Goal: Task Accomplishment & Management: Manage account settings

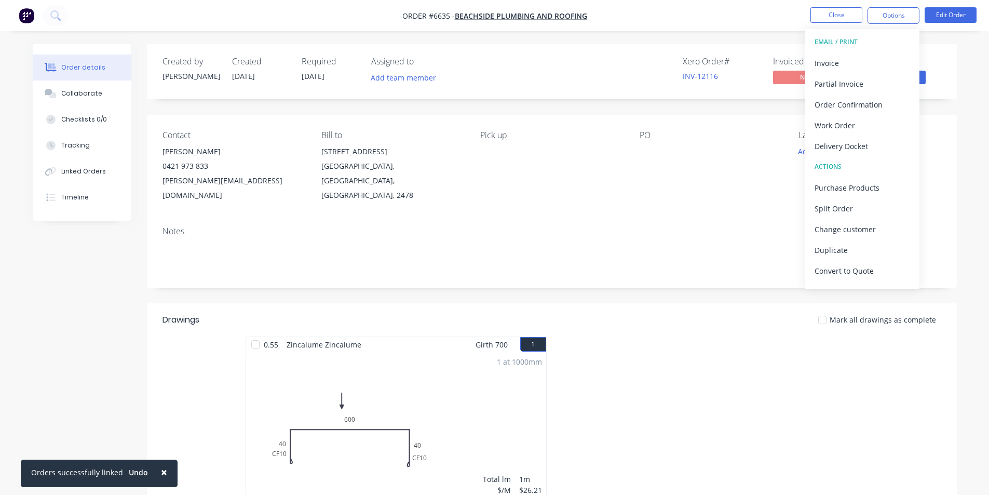
click at [944, 111] on div "Created by [PERSON_NAME] Created [DATE] Required [DATE] Assigned to Add team me…" at bounding box center [552, 367] width 810 height 647
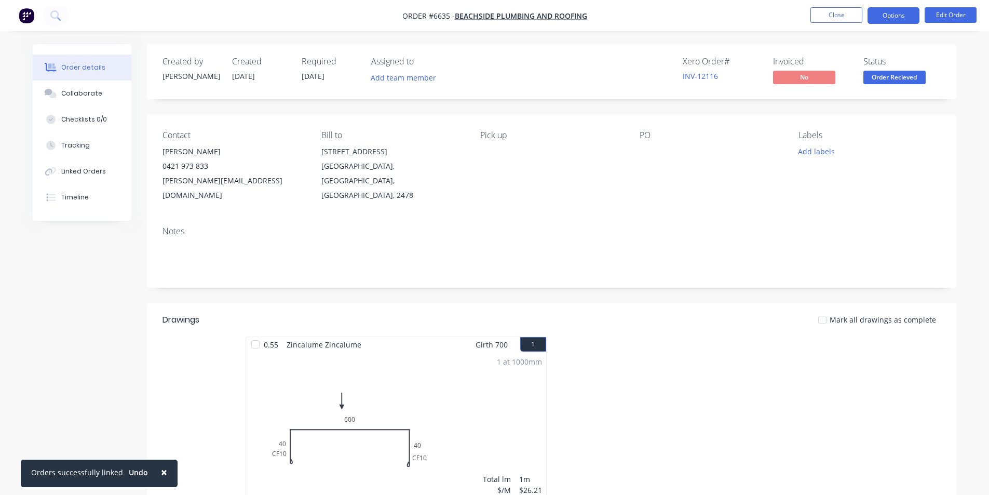
click at [892, 16] on button "Options" at bounding box center [894, 15] width 52 height 17
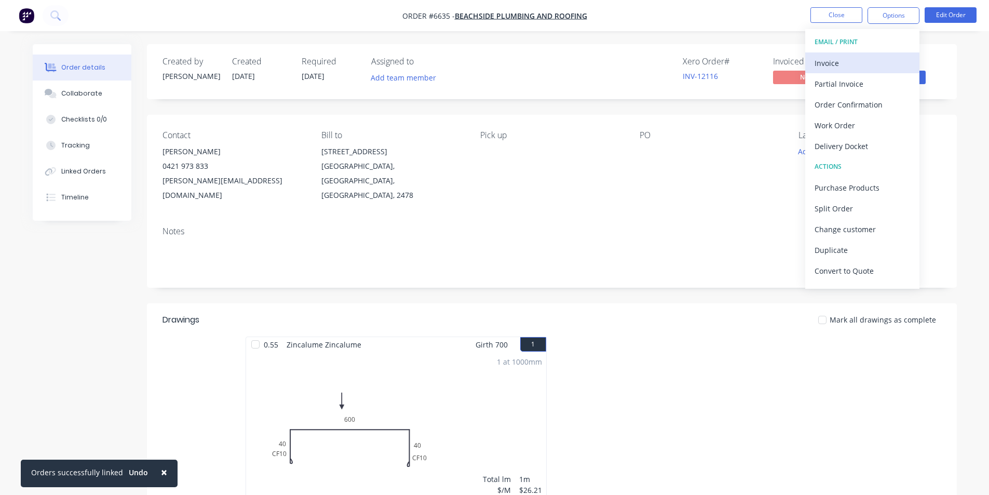
click at [859, 66] on div "Invoice" at bounding box center [863, 63] width 96 height 15
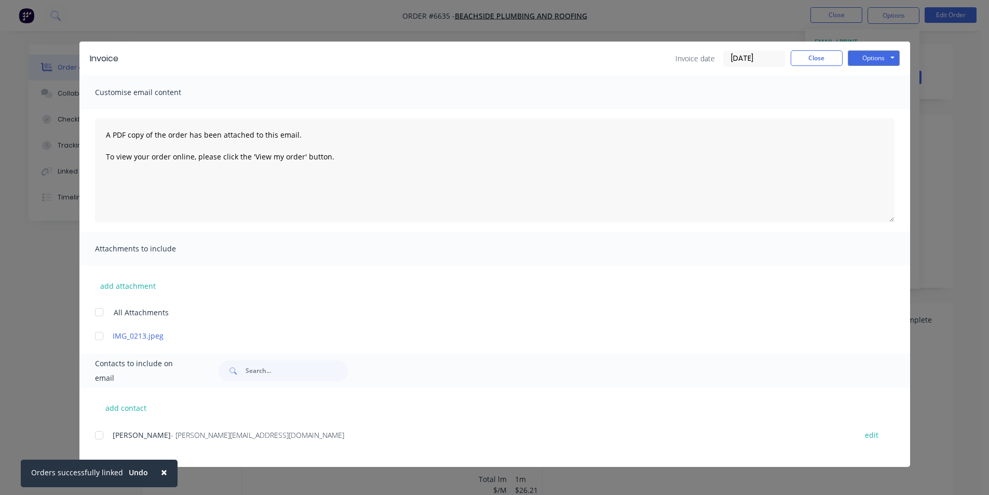
click at [93, 443] on div "add contact [PERSON_NAME] - [PERSON_NAME][EMAIL_ADDRESS][DOMAIN_NAME] edit" at bounding box center [494, 426] width 831 height 79
click at [101, 430] on div at bounding box center [99, 435] width 21 height 21
click at [881, 57] on button "Options" at bounding box center [874, 58] width 52 height 16
click at [882, 113] on button "Email" at bounding box center [881, 110] width 66 height 17
click at [805, 67] on div "Invoice Invoice date [DATE] Close Options Preview Print Email" at bounding box center [494, 59] width 831 height 34
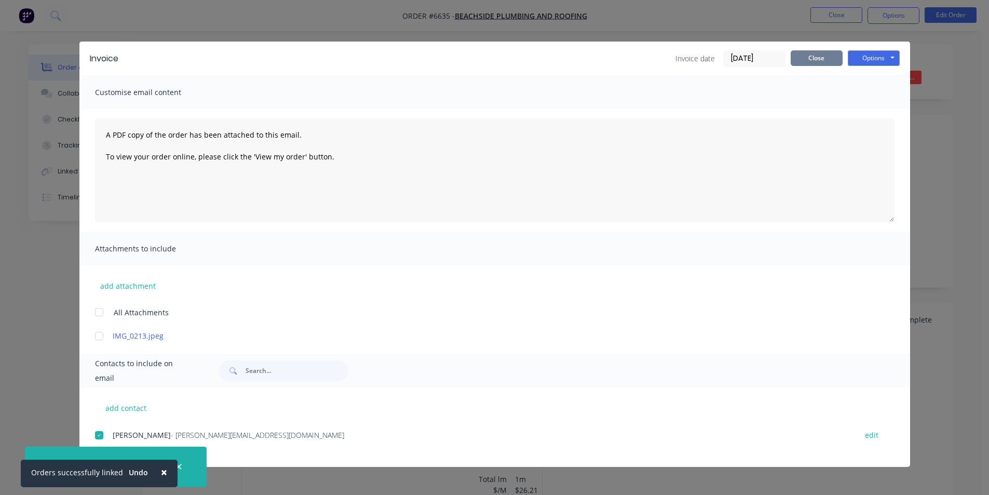
click at [796, 56] on button "Close" at bounding box center [817, 58] width 52 height 16
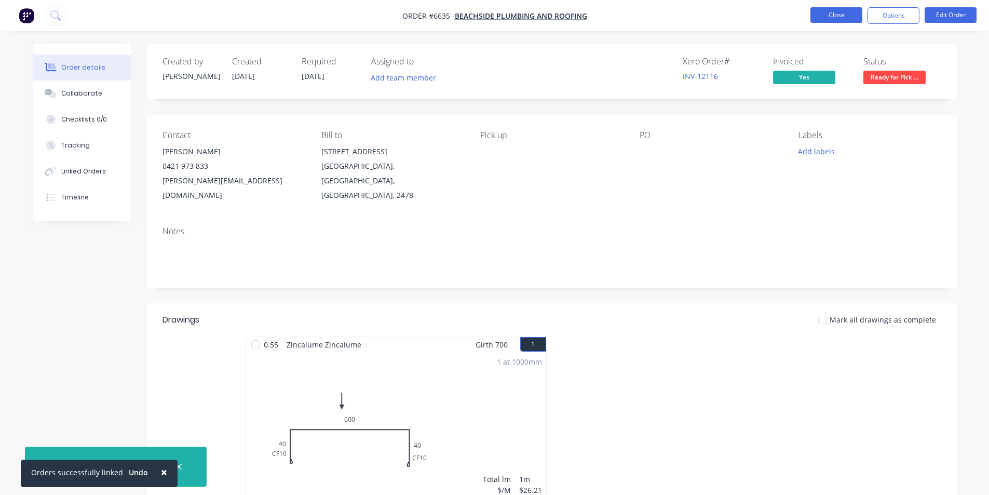
click at [825, 11] on button "Close" at bounding box center [837, 15] width 52 height 16
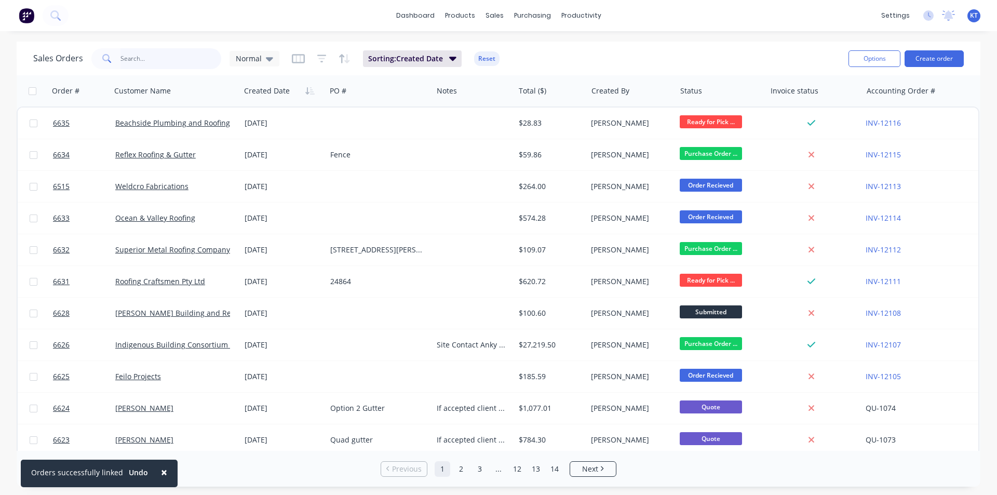
click at [148, 65] on input "text" at bounding box center [171, 58] width 101 height 21
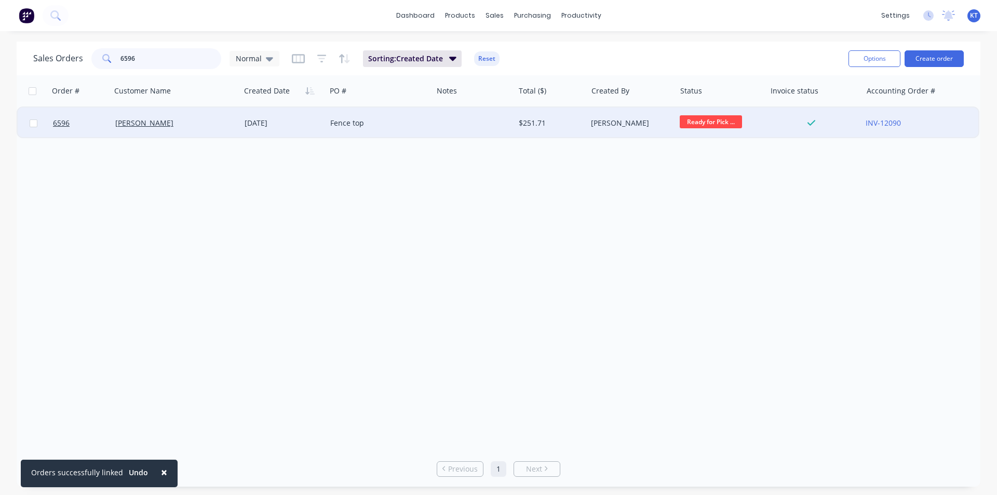
type input "6596"
click at [411, 123] on div "Fence top" at bounding box center [376, 123] width 93 height 10
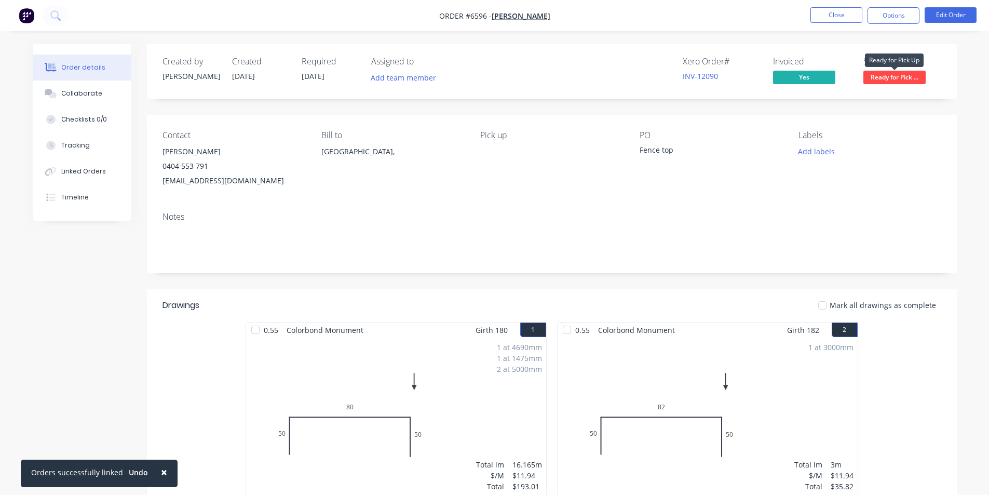
click at [886, 76] on span "Ready for Pick ..." at bounding box center [895, 77] width 62 height 13
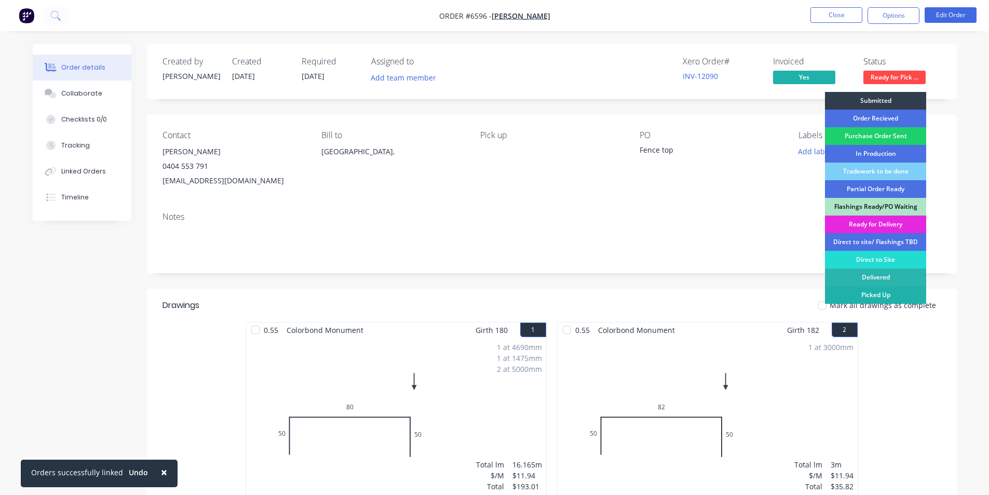
click at [875, 297] on div "Picked Up" at bounding box center [875, 295] width 101 height 18
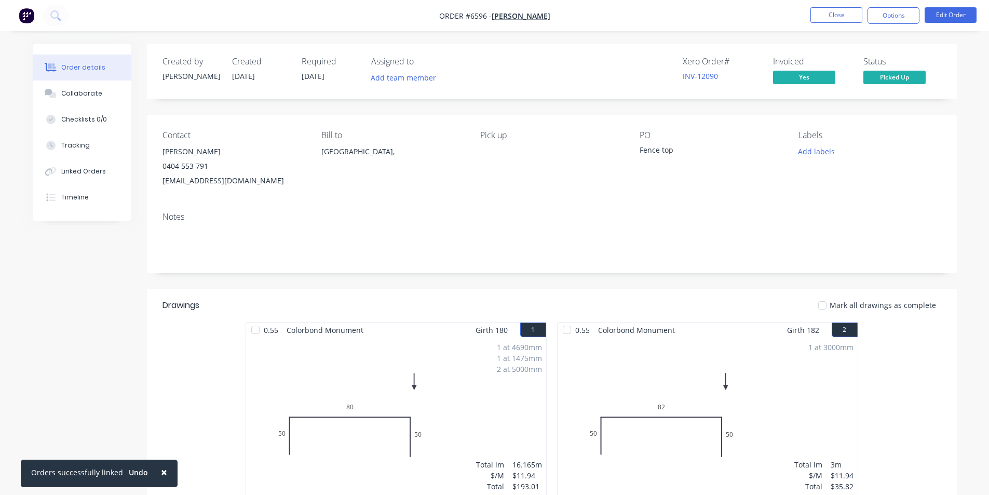
click at [828, 307] on div at bounding box center [822, 305] width 21 height 21
click at [841, 15] on button "Close" at bounding box center [837, 15] width 52 height 16
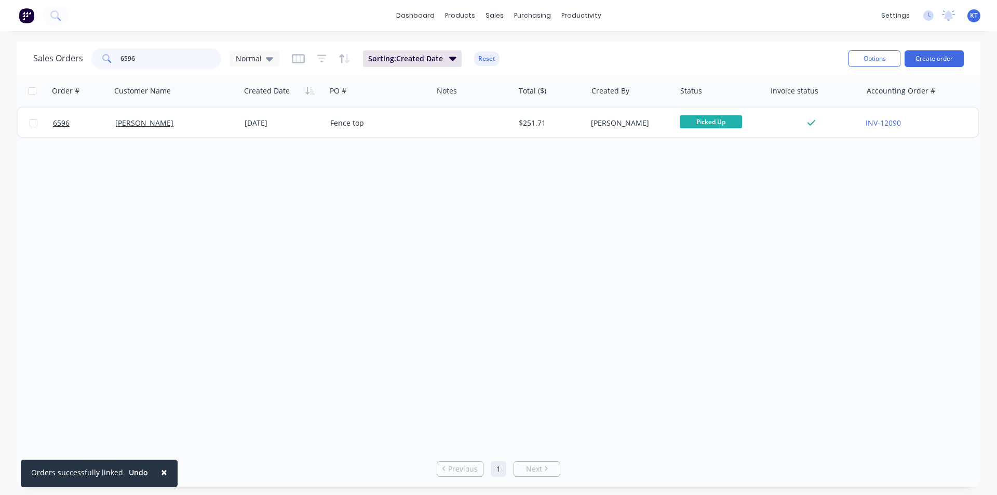
click at [180, 60] on input "6596" at bounding box center [171, 58] width 101 height 21
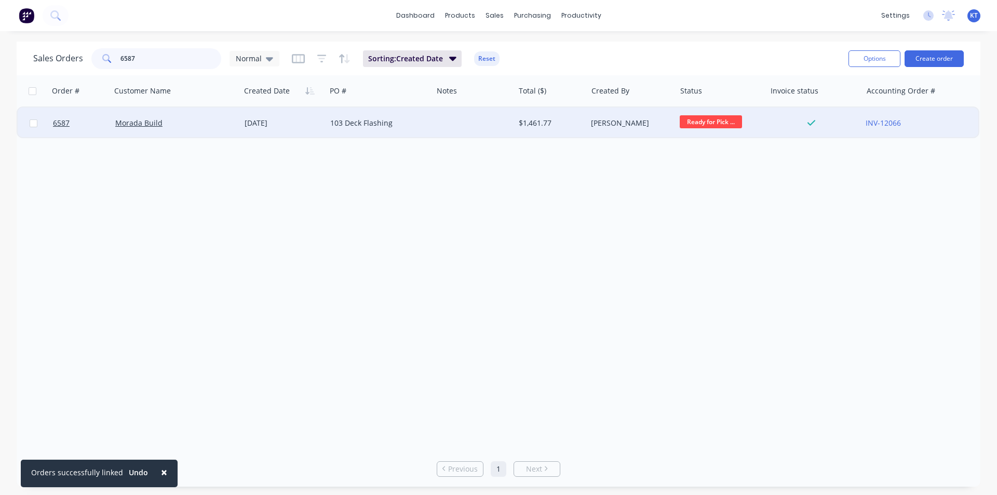
type input "6587"
click at [210, 129] on div "Morada Build" at bounding box center [175, 123] width 129 height 31
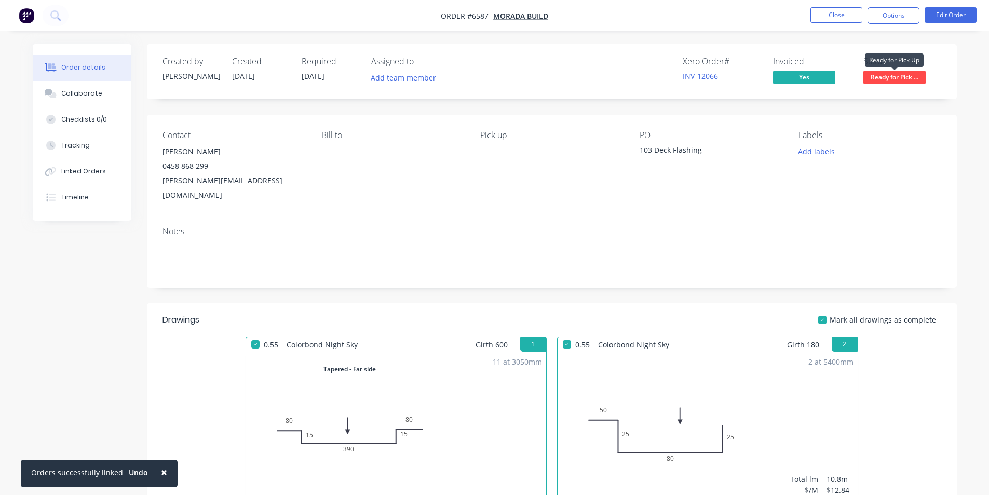
click at [895, 82] on span "Ready for Pick ..." at bounding box center [895, 77] width 62 height 13
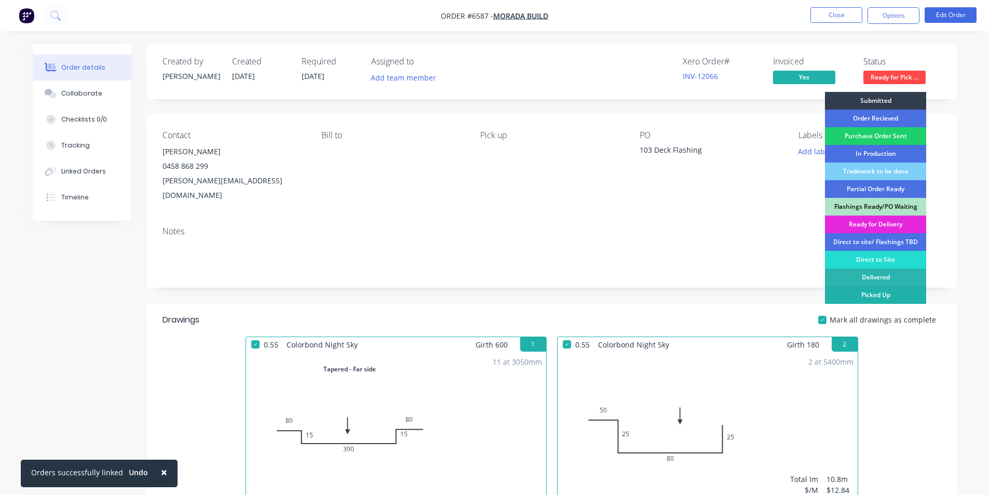
click at [871, 297] on div "Picked Up" at bounding box center [875, 295] width 101 height 18
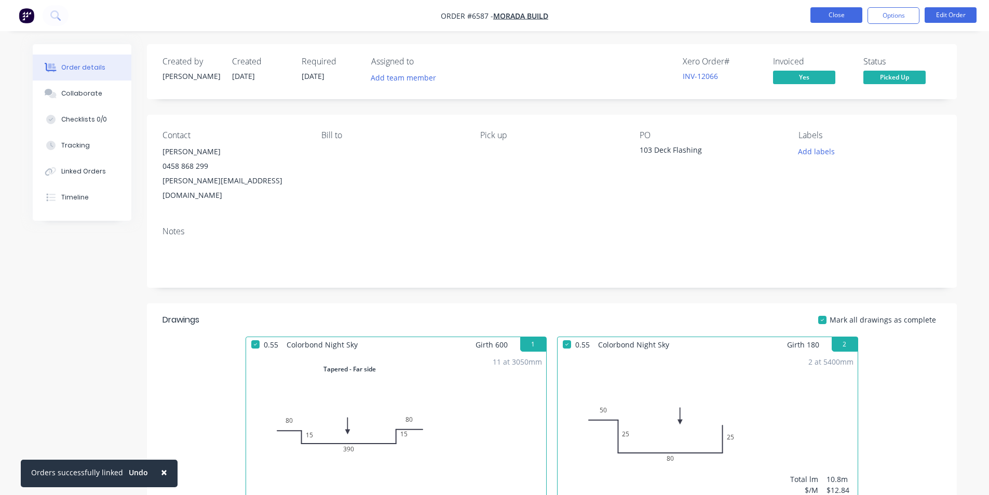
click at [832, 15] on button "Close" at bounding box center [837, 15] width 52 height 16
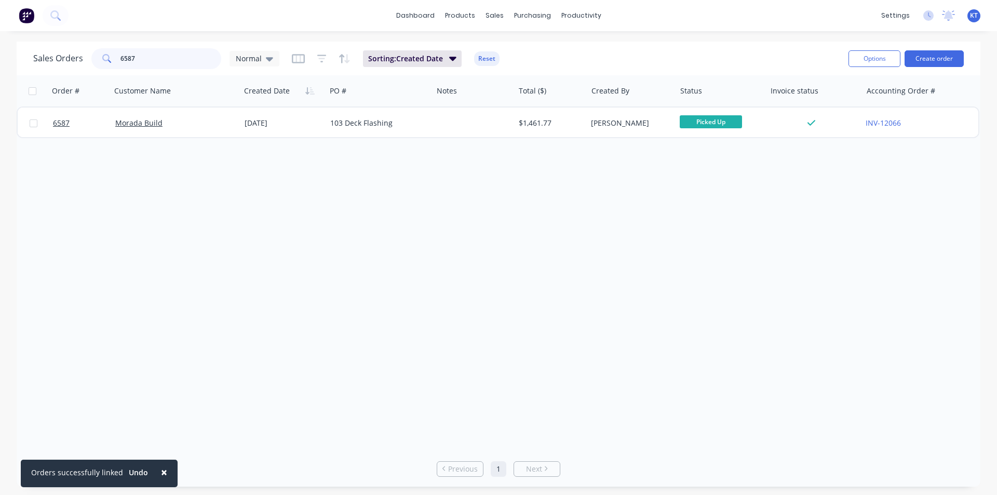
click at [186, 49] on input "6587" at bounding box center [171, 58] width 101 height 21
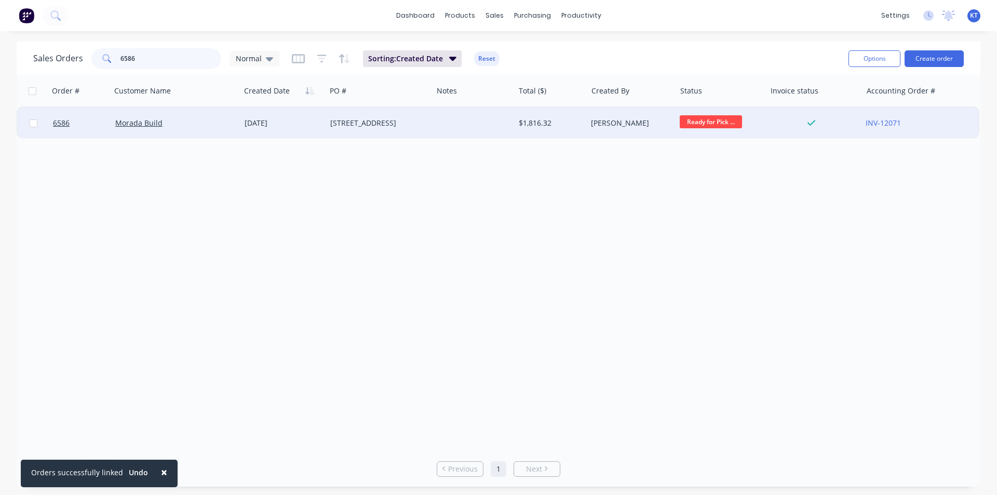
type input "6586"
click at [363, 129] on div "[STREET_ADDRESS]" at bounding box center [379, 123] width 106 height 31
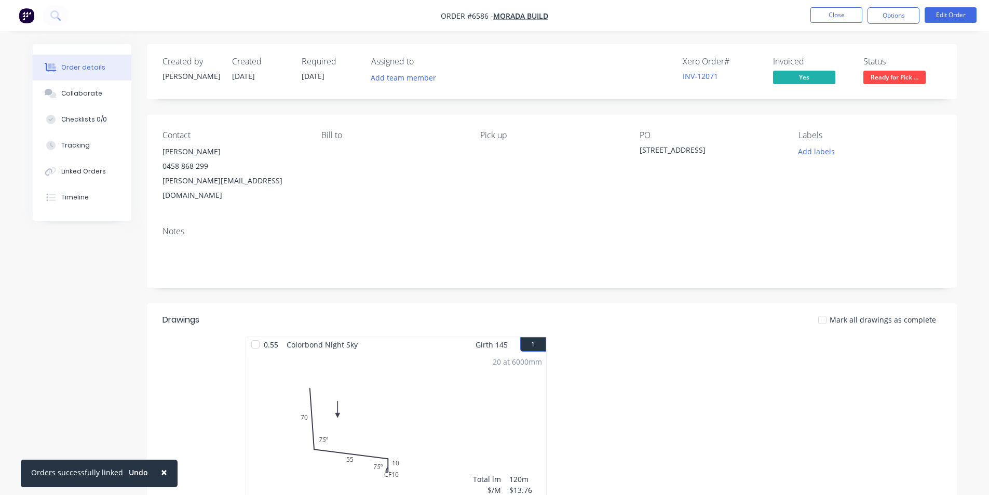
click at [889, 82] on span "Ready for Pick ..." at bounding box center [895, 77] width 62 height 13
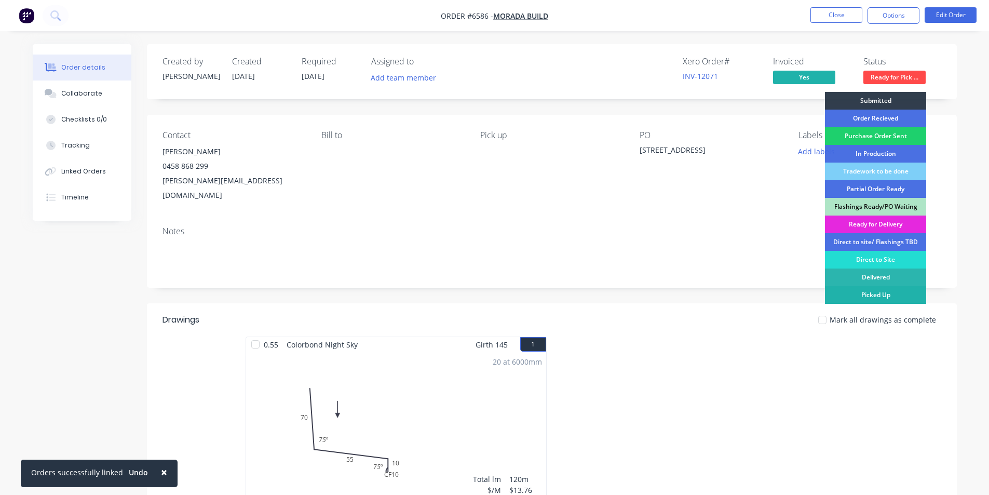
click at [867, 295] on div "Picked Up" at bounding box center [875, 295] width 101 height 18
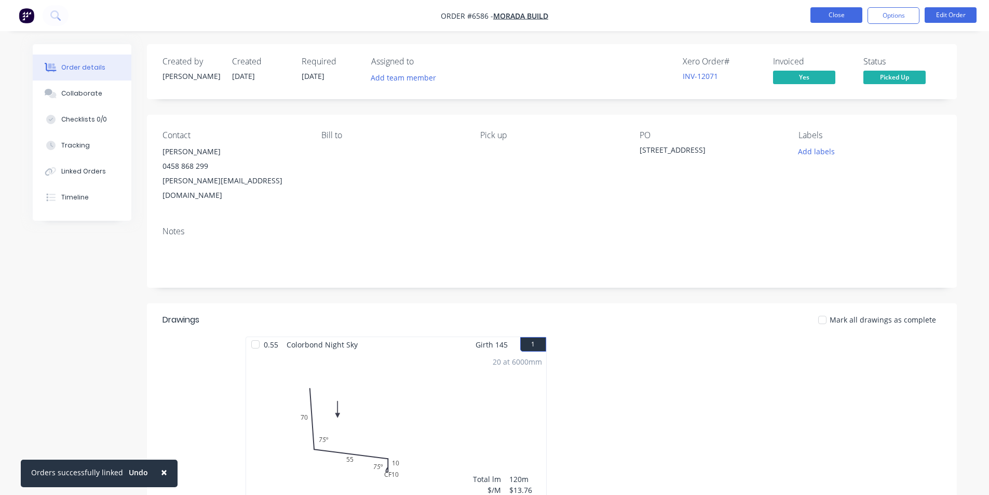
click at [837, 20] on button "Close" at bounding box center [837, 15] width 52 height 16
